Goal: Information Seeking & Learning: Learn about a topic

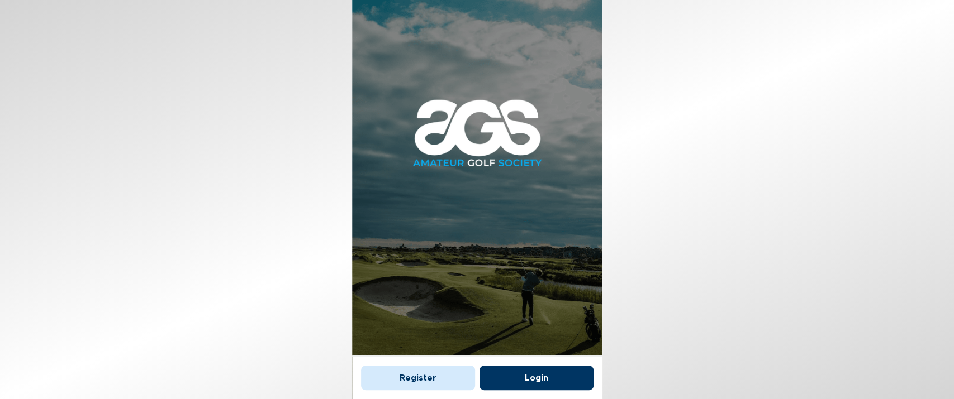
click at [445, 382] on button "Login" at bounding box center [536, 378] width 114 height 25
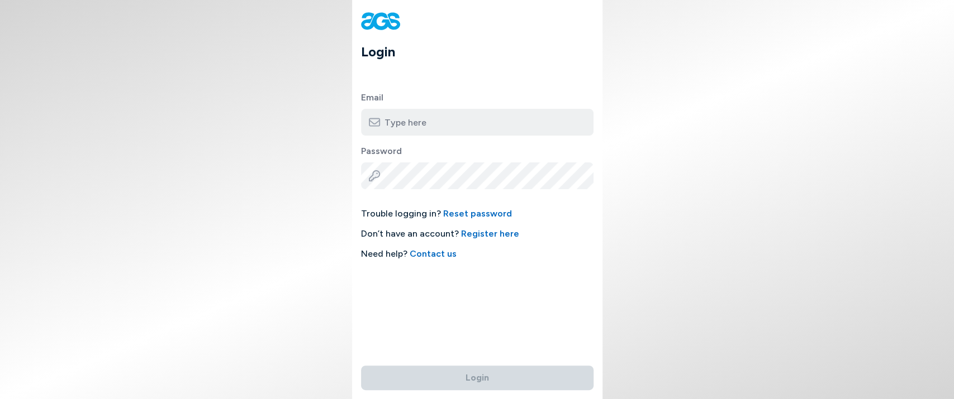
type input "[PERSON_NAME][EMAIL_ADDRESS][DOMAIN_NAME]"
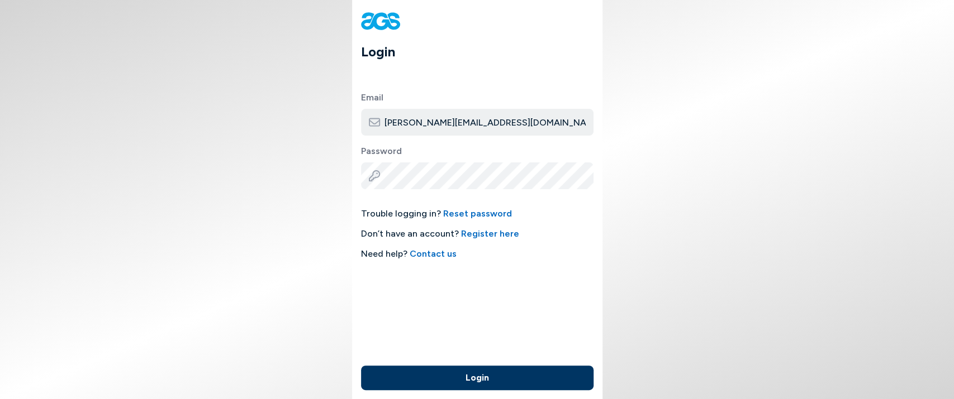
click at [445, 384] on button "Login" at bounding box center [477, 378] width 232 height 25
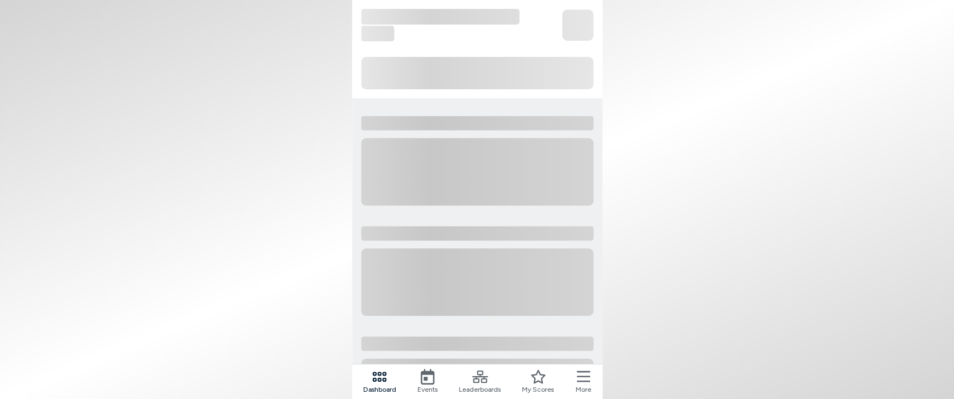
click at [445, 381] on icon at bounding box center [582, 376] width 13 height 11
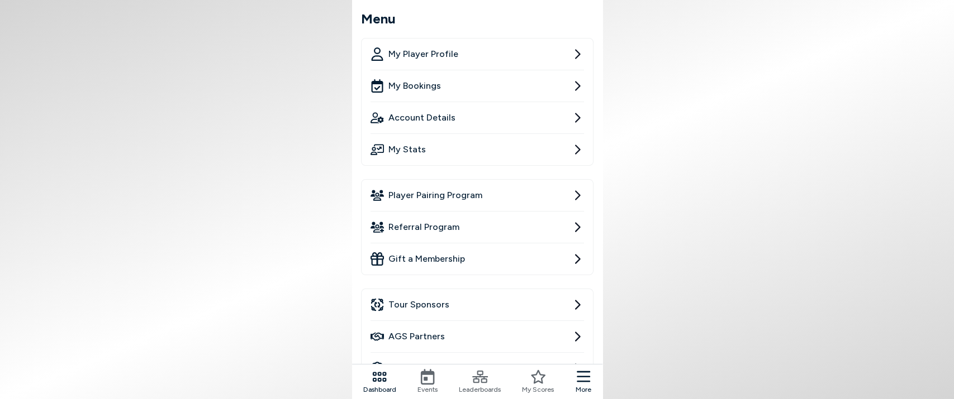
click at [445, 200] on span "Player Pairing Program" at bounding box center [435, 195] width 94 height 13
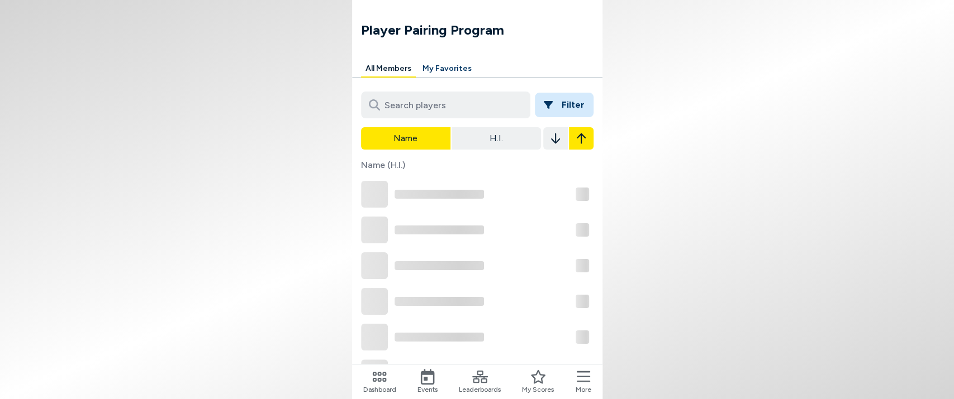
click at [445, 101] on button "Filter" at bounding box center [564, 105] width 59 height 25
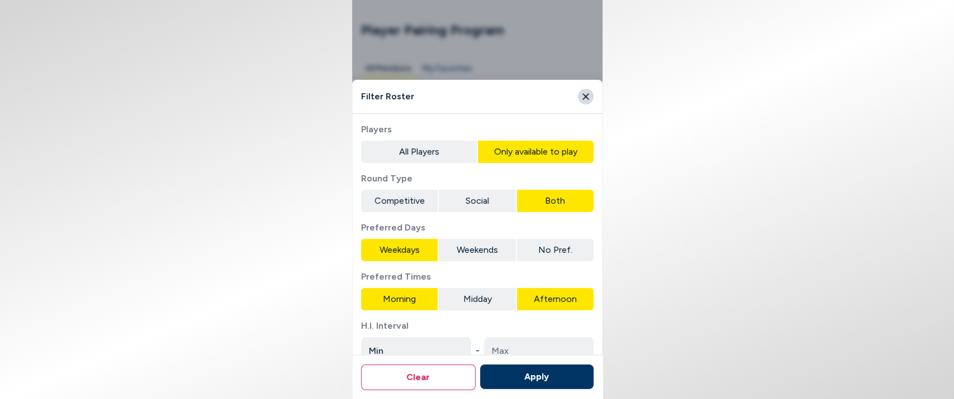
type input "+0.1"
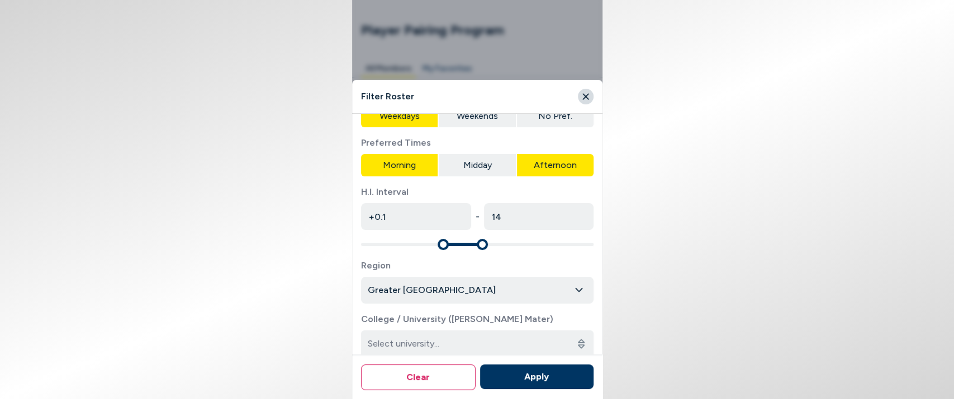
scroll to position [62, 0]
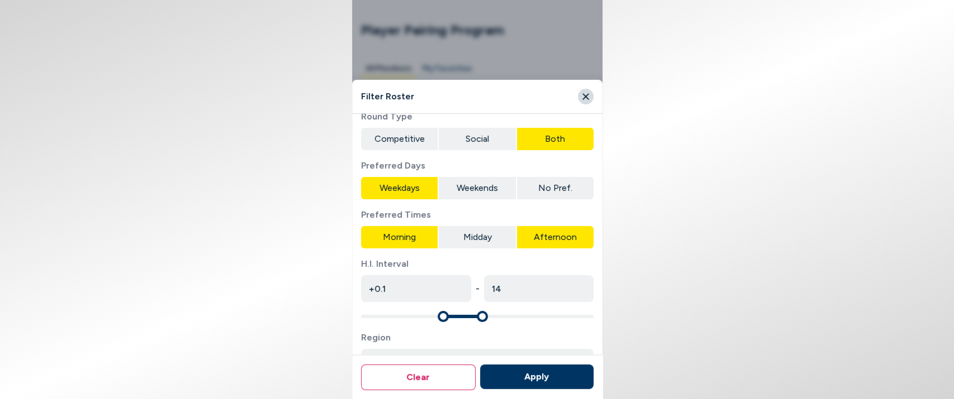
click at [445, 184] on button "No Pref." at bounding box center [554, 188] width 77 height 22
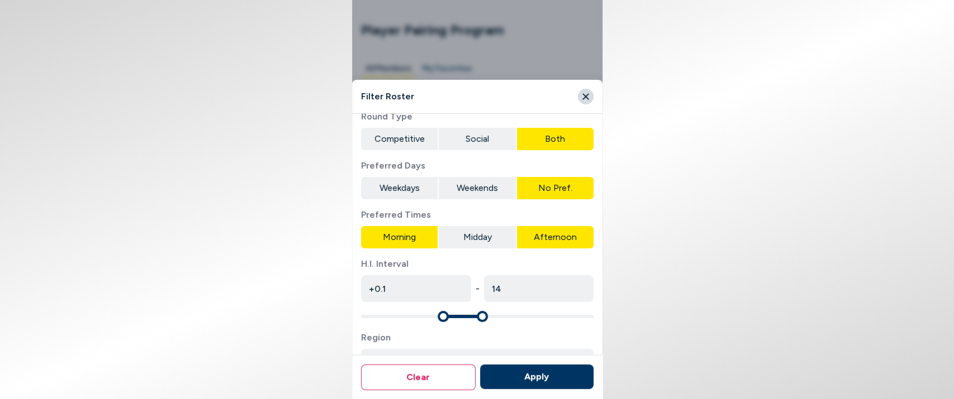
click at [445, 235] on button "Midday" at bounding box center [476, 237] width 77 height 22
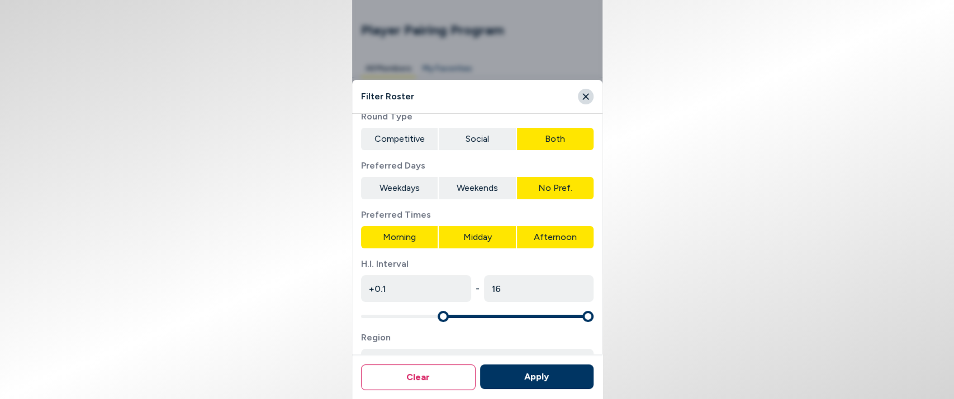
type input "54"
click at [445, 321] on span "Maximum" at bounding box center [587, 316] width 11 height 11
type input "+9.9"
click at [361, 315] on span "Minimum" at bounding box center [366, 316] width 11 height 11
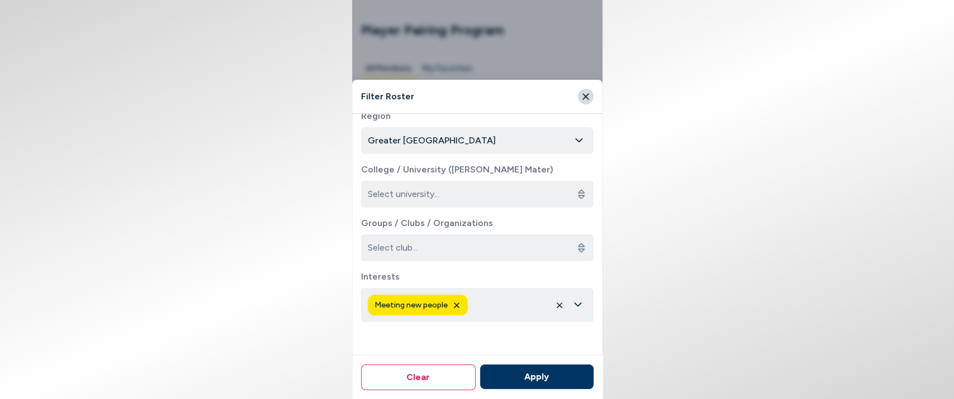
scroll to position [293, 0]
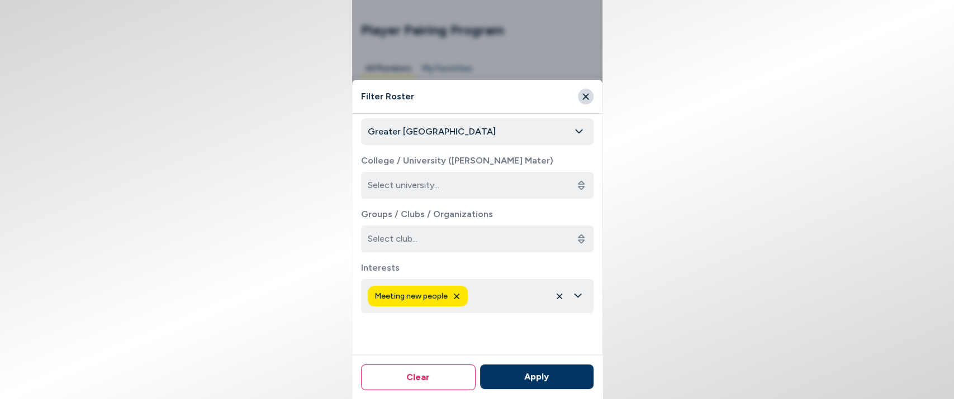
click at [445, 298] on div "button" at bounding box center [568, 296] width 36 height 10
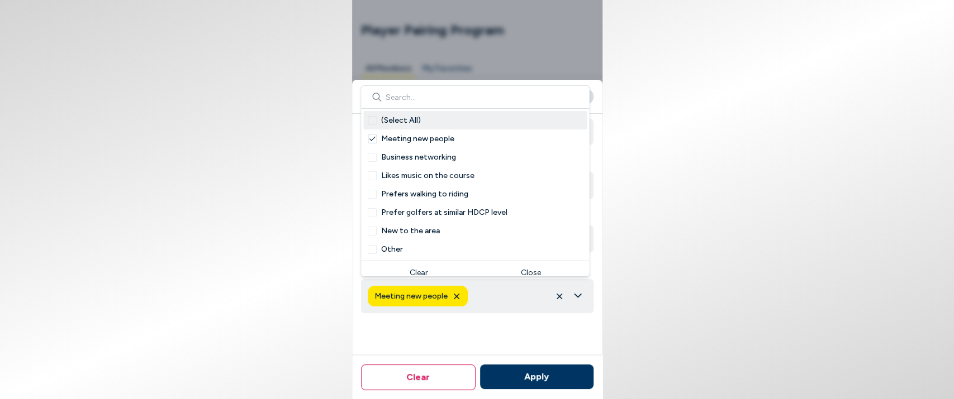
click at [411, 120] on span "(Select All)" at bounding box center [401, 121] width 40 height 12
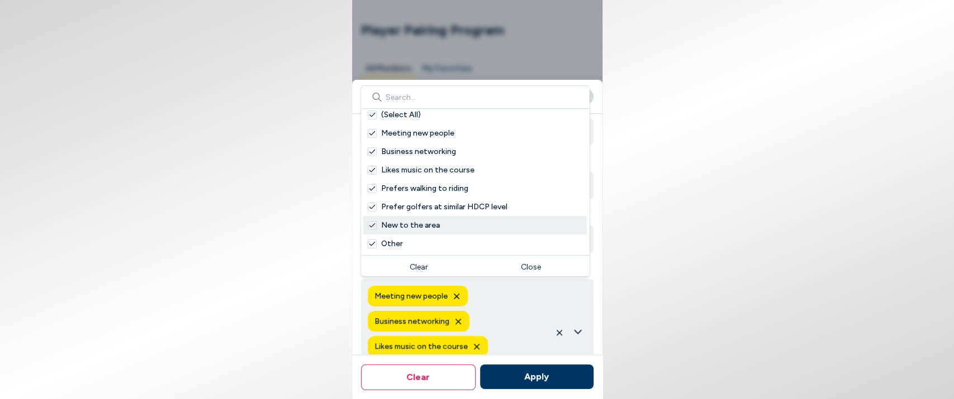
scroll to position [7, 0]
click at [445, 380] on button "Apply" at bounding box center [535, 377] width 113 height 25
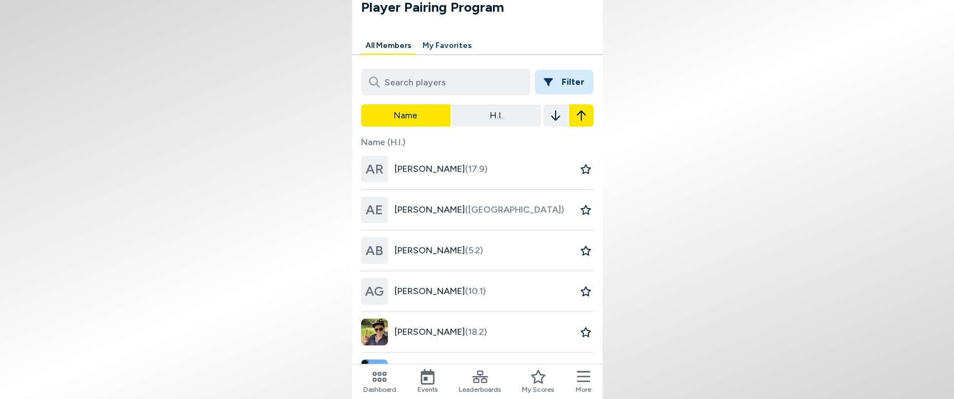
scroll to position [0, 0]
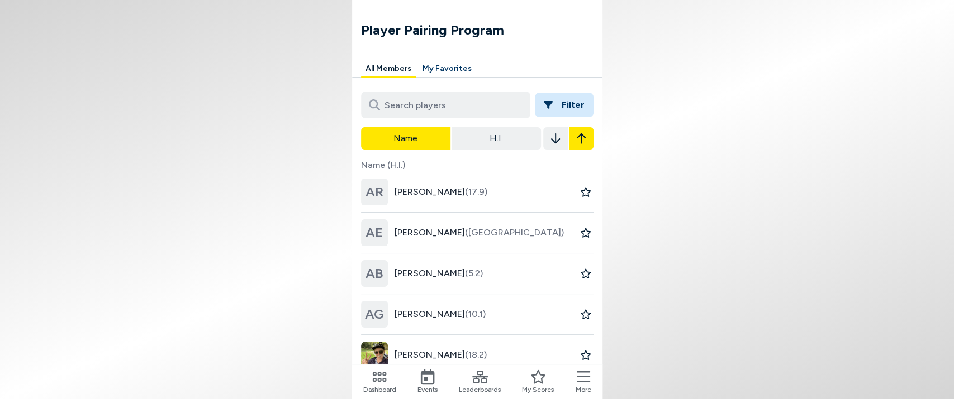
click at [445, 102] on button "Filter" at bounding box center [564, 105] width 59 height 25
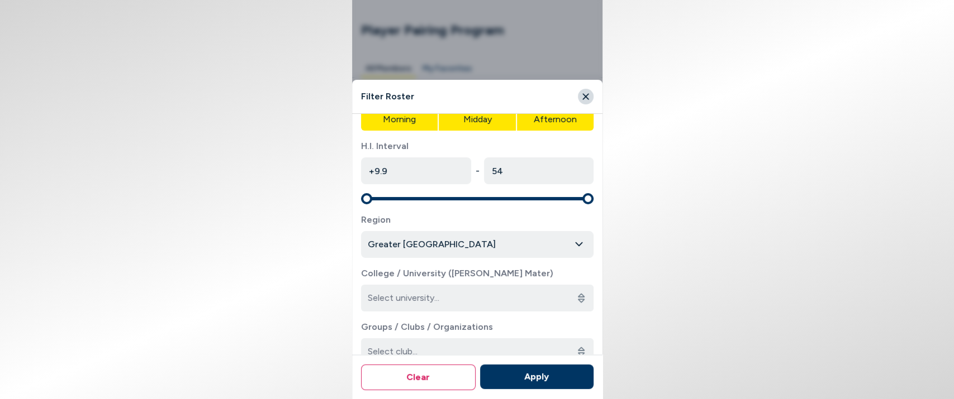
scroll to position [365, 0]
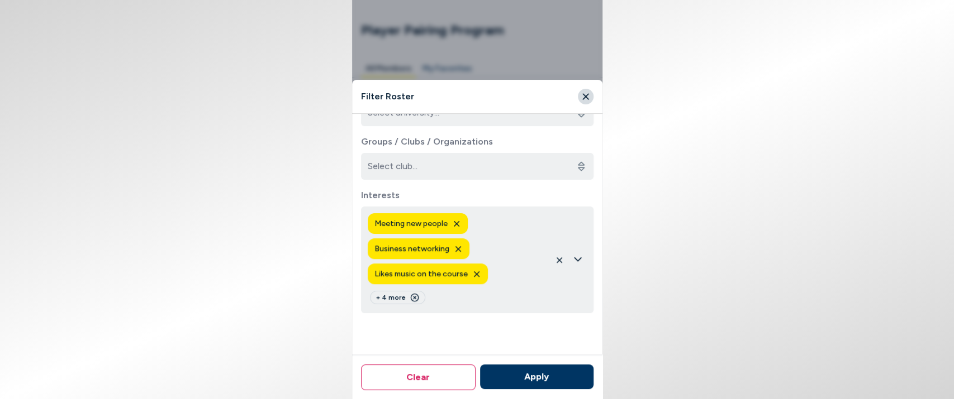
click at [445, 261] on icon "button" at bounding box center [559, 260] width 6 height 6
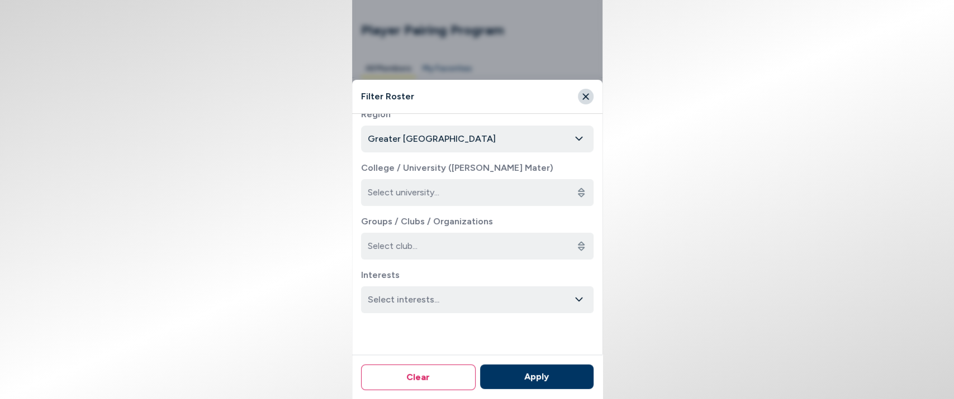
scroll to position [286, 0]
click at [445, 295] on icon "button" at bounding box center [578, 300] width 9 height 10
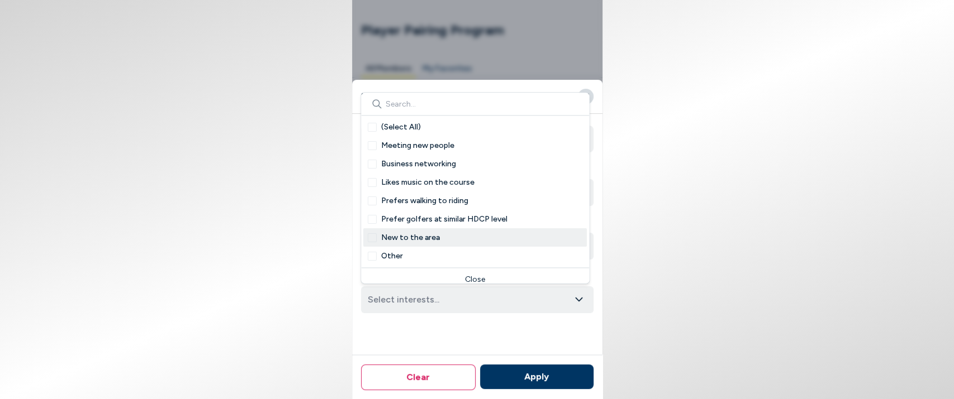
click at [431, 232] on span "New to the area" at bounding box center [410, 238] width 59 height 12
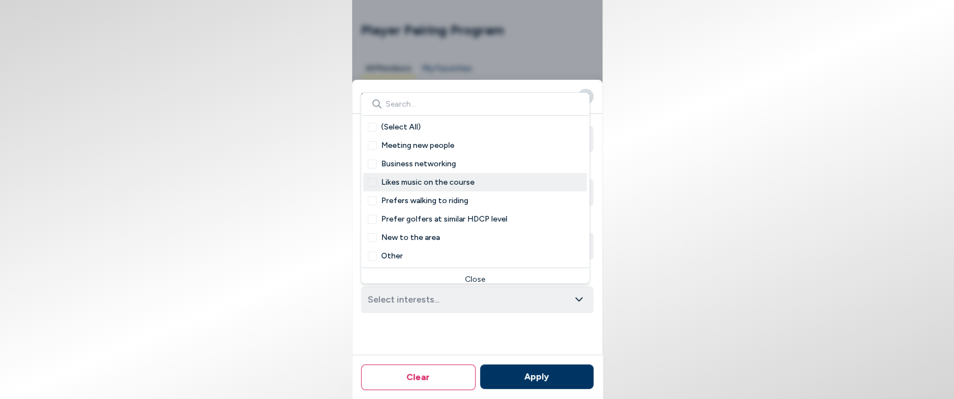
click at [435, 183] on span "Likes music on the course" at bounding box center [427, 183] width 93 height 12
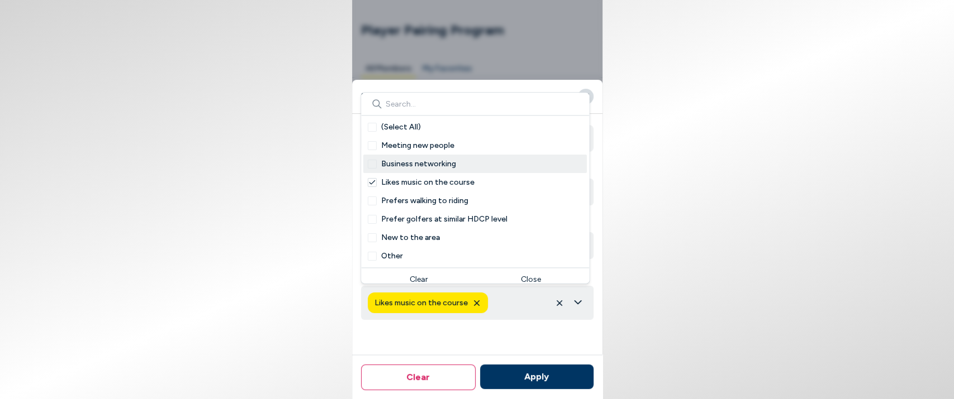
click at [425, 163] on span "Business networking" at bounding box center [418, 164] width 75 height 12
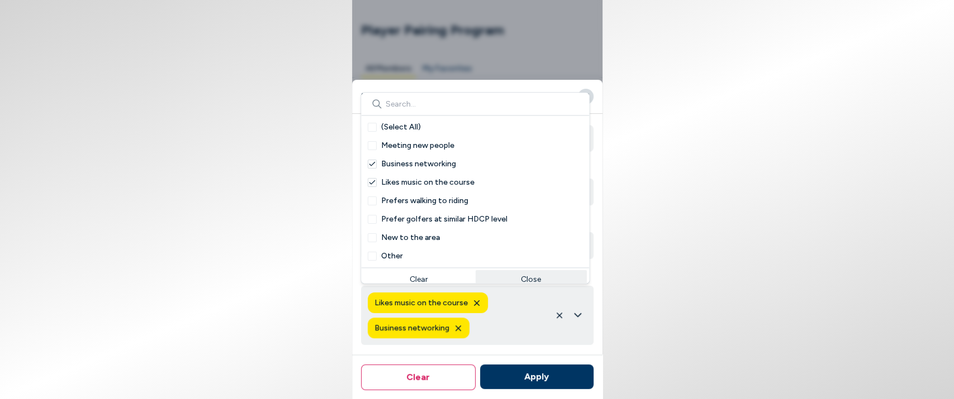
click at [445, 379] on button "Apply" at bounding box center [535, 377] width 113 height 25
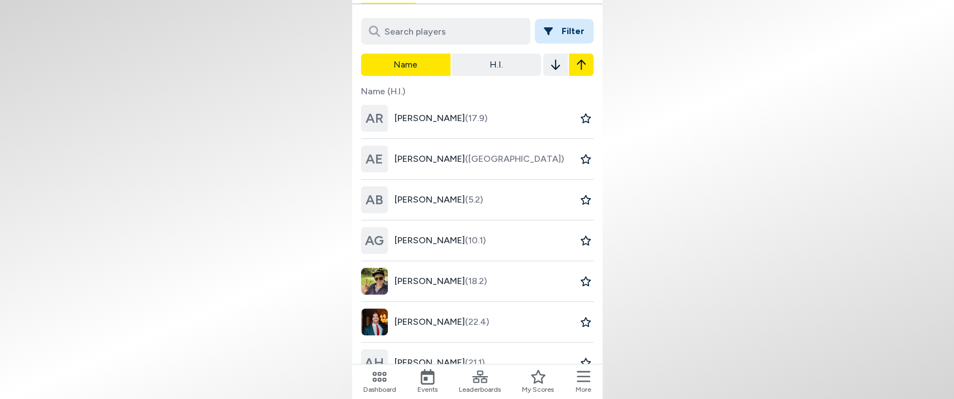
scroll to position [186, 0]
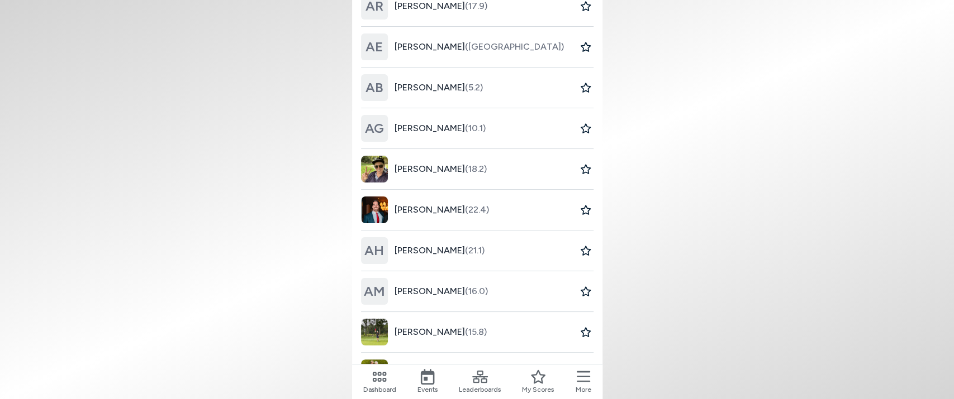
click at [432, 169] on span "[PERSON_NAME] (18.2)" at bounding box center [440, 169] width 92 height 13
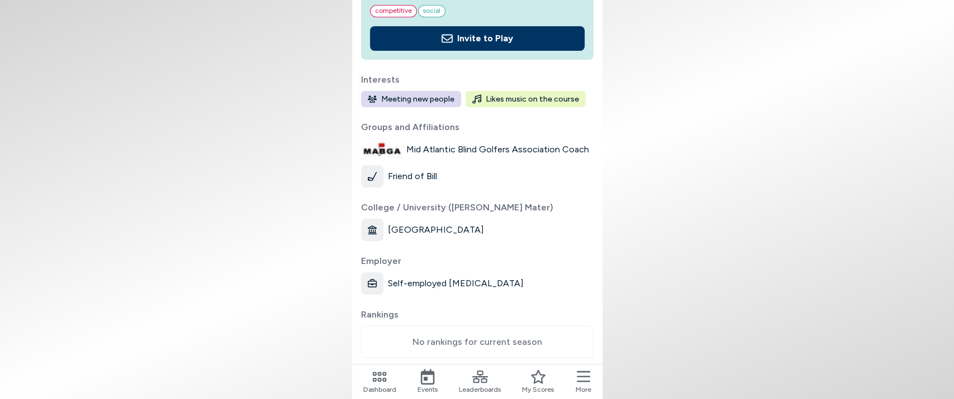
scroll to position [58, 0]
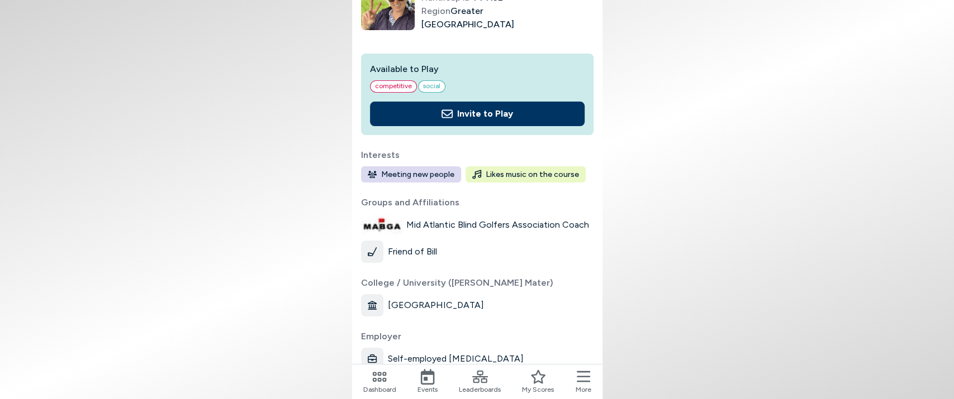
drag, startPoint x: 672, startPoint y: 88, endPoint x: 564, endPoint y: 123, distance: 113.9
click at [445, 88] on body "[PERSON_NAME] (18.2) Handicap ID 444132 Region [GEOGRAPHIC_DATA] Available to P…" at bounding box center [477, 199] width 954 height 399
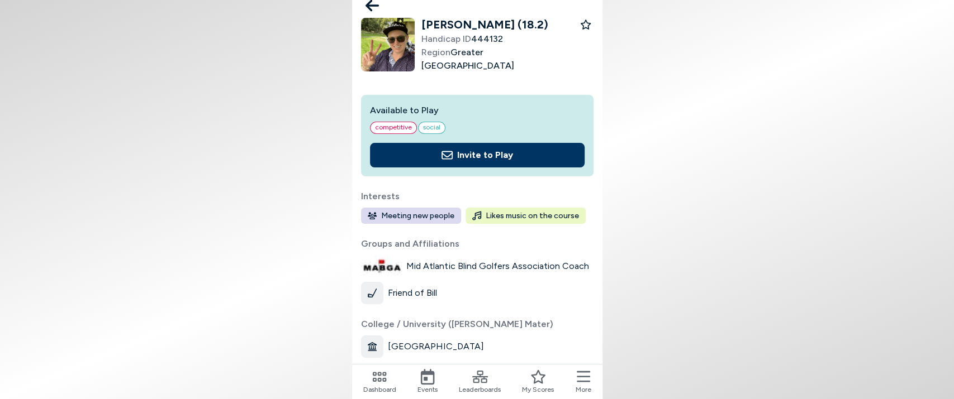
scroll to position [0, 0]
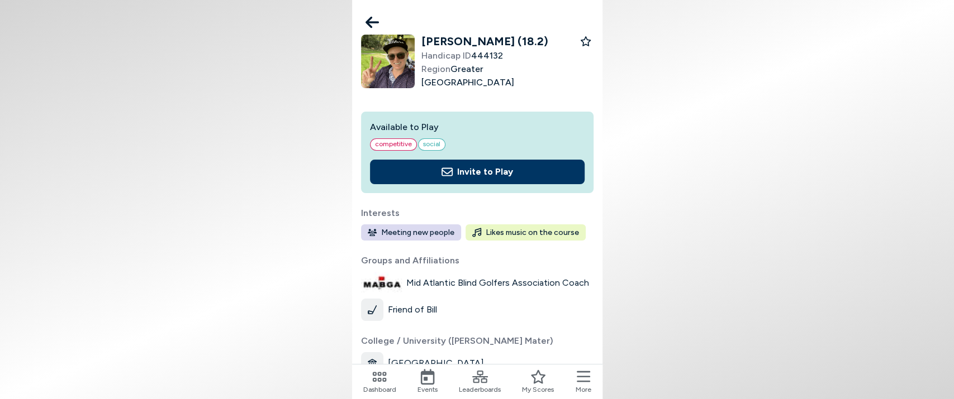
click at [445, 378] on icon at bounding box center [582, 377] width 13 height 16
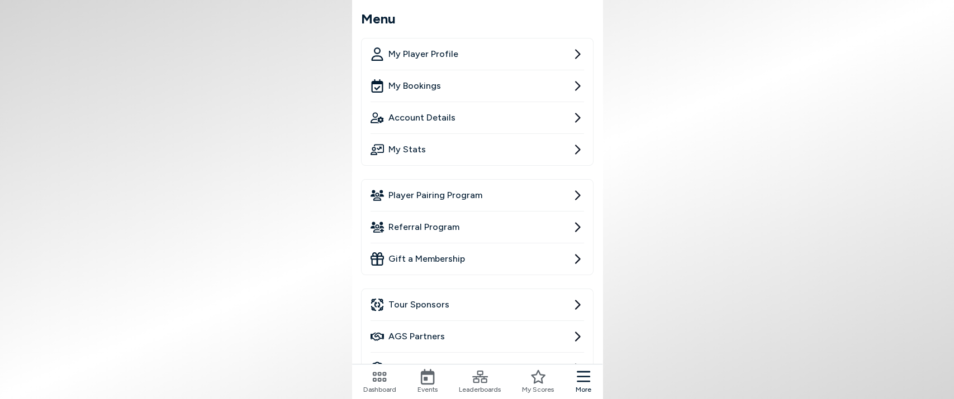
click at [445, 220] on link "Referral Program" at bounding box center [476, 227] width 213 height 31
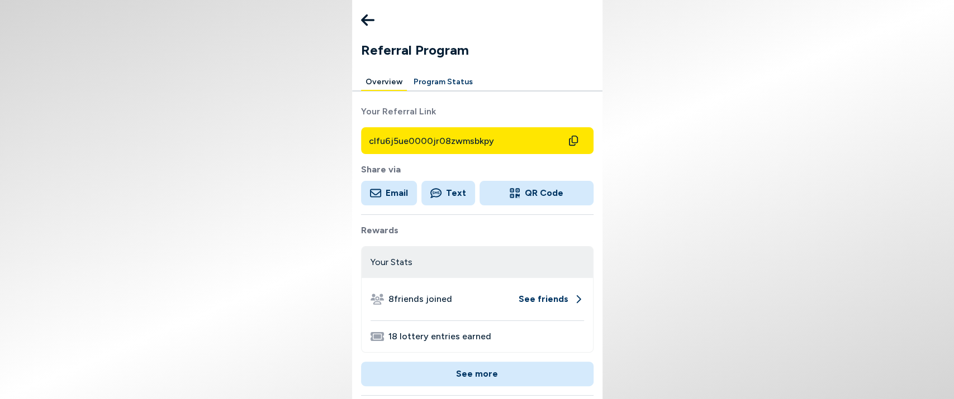
click at [378, 25] on button at bounding box center [367, 20] width 22 height 22
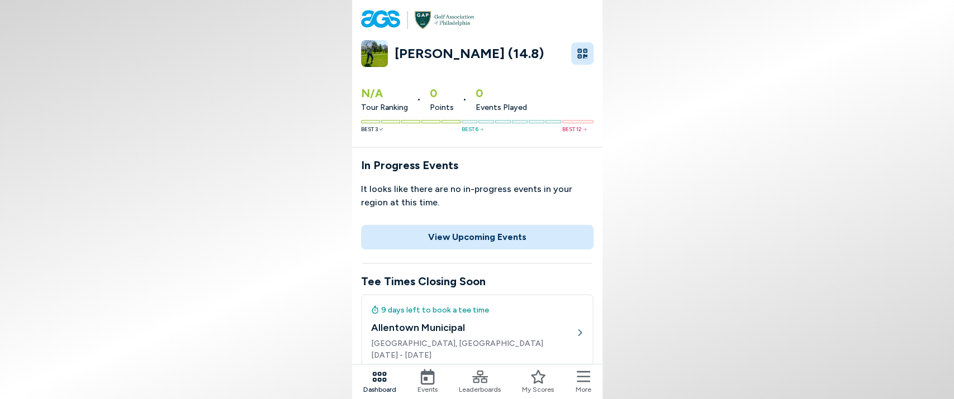
click at [445, 381] on icon at bounding box center [480, 377] width 16 height 16
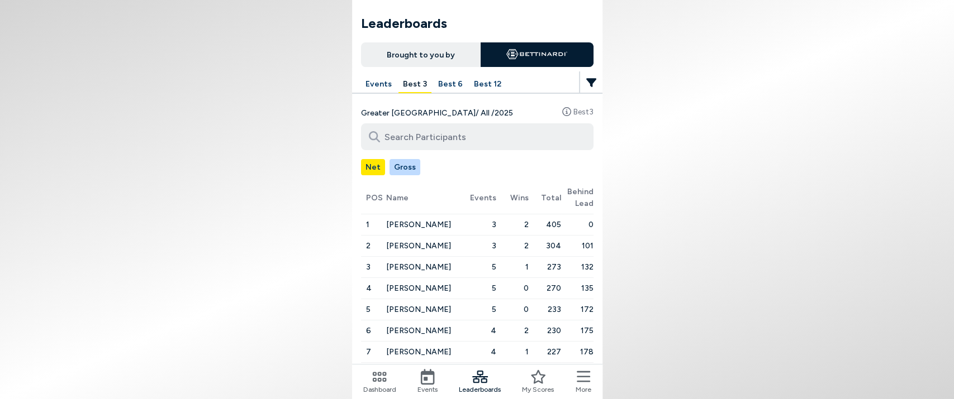
click at [431, 378] on icon at bounding box center [428, 377] width 16 height 16
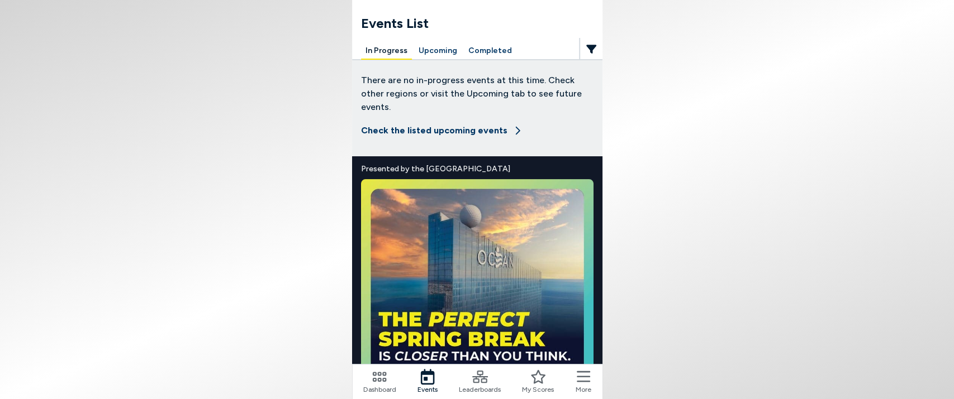
click at [441, 51] on button "Upcoming" at bounding box center [437, 50] width 47 height 17
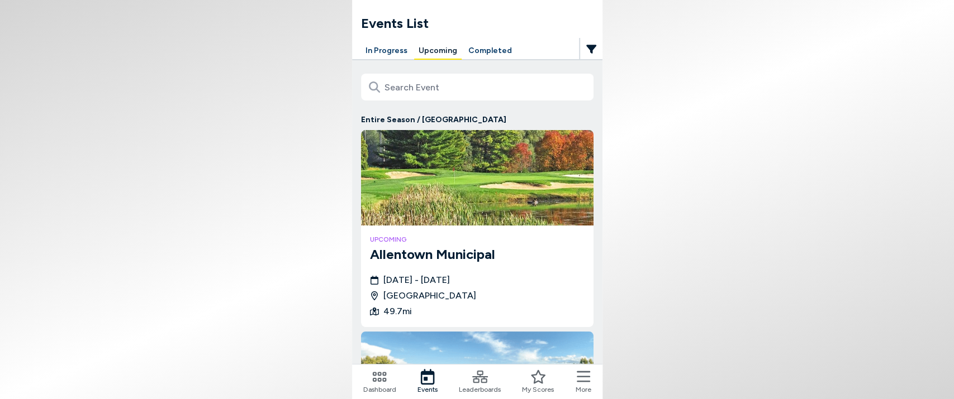
click at [442, 271] on div "upcoming Allentown Municipal [DATE] - [DATE] [GEOGRAPHIC_DATA] 49.7 mi" at bounding box center [477, 277] width 232 height 102
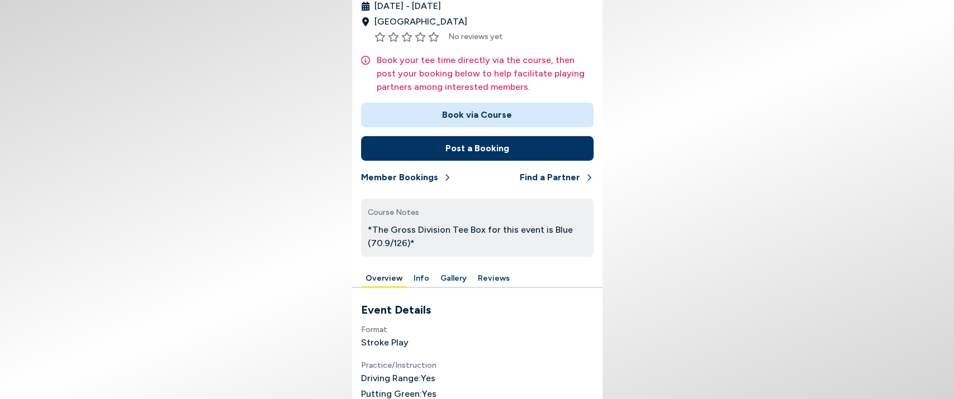
scroll to position [248, 0]
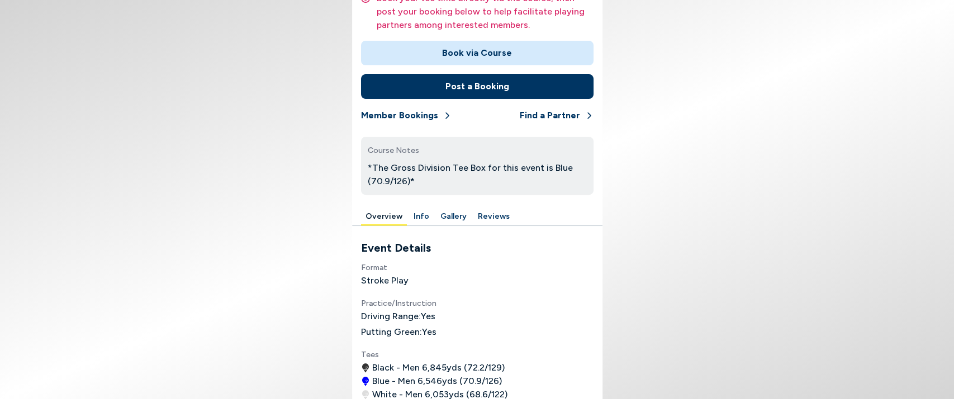
click at [445, 217] on button "Reviews" at bounding box center [493, 216] width 41 height 17
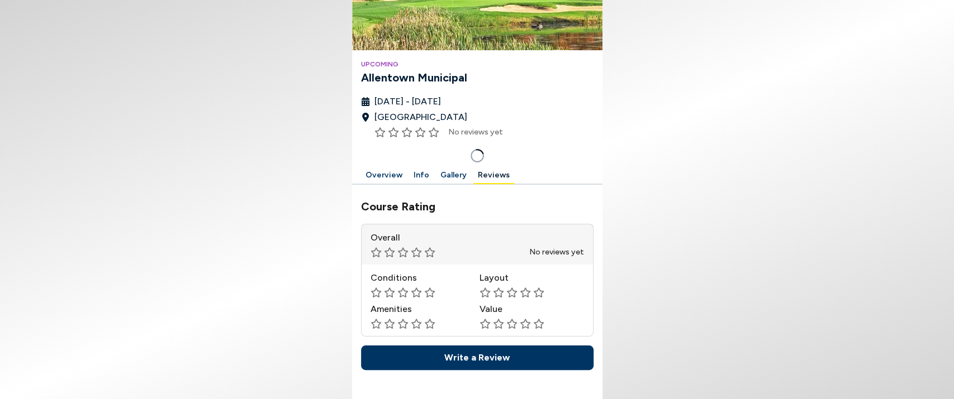
scroll to position [79, 0]
